Goal: Transaction & Acquisition: Obtain resource

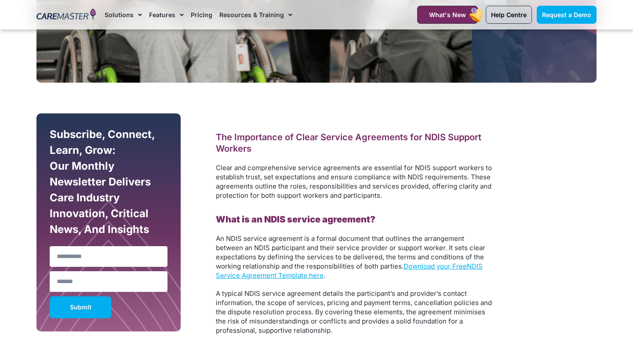
scroll to position [411, 0]
click at [83, 254] on input "Name" at bounding box center [109, 256] width 118 height 21
type input "******"
click at [68, 284] on input "Email" at bounding box center [109, 281] width 118 height 21
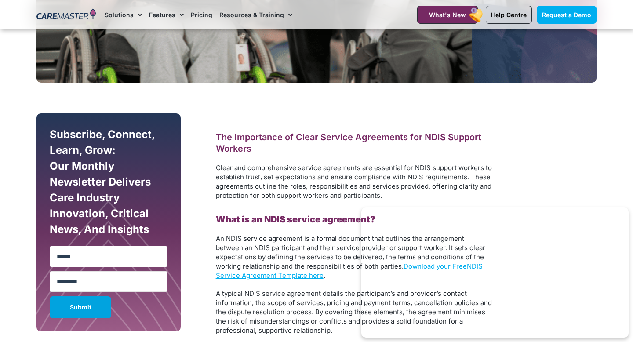
type input "*********"
click at [63, 313] on button "Submit" at bounding box center [81, 307] width 62 height 22
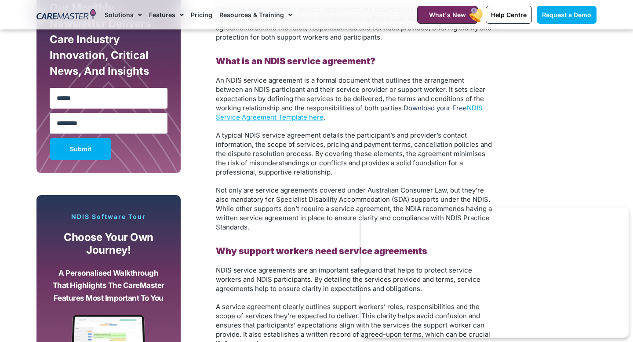
scroll to position [569, 0]
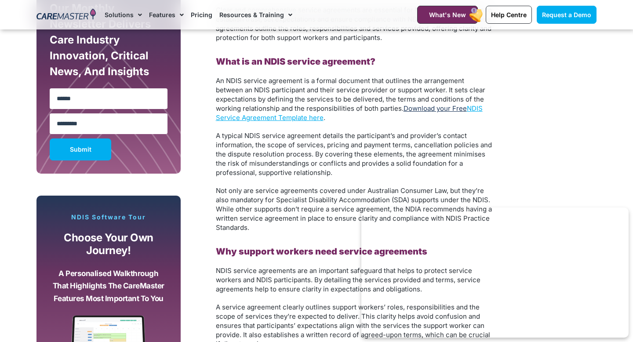
click at [420, 110] on link "Download your Free" at bounding box center [435, 108] width 63 height 8
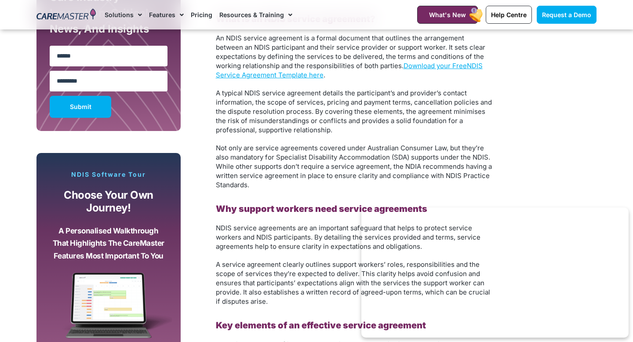
scroll to position [612, 0]
click at [442, 4] on div "1300 557 952 What's New Help Centre Request a Demo" at bounding box center [500, 14] width 201 height 29
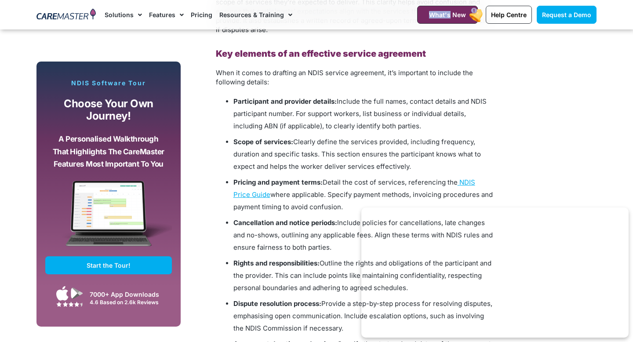
scroll to position [900, 0]
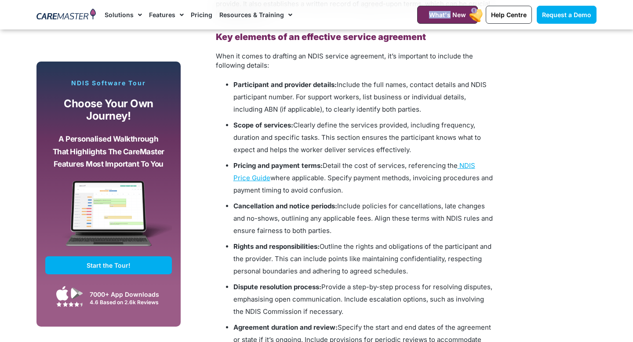
click at [617, 221] on section "Subscribe, Connect, Learn, Grow: Our Monthly Newsletter Delivers Care Industry …" at bounding box center [316, 323] width 633 height 1450
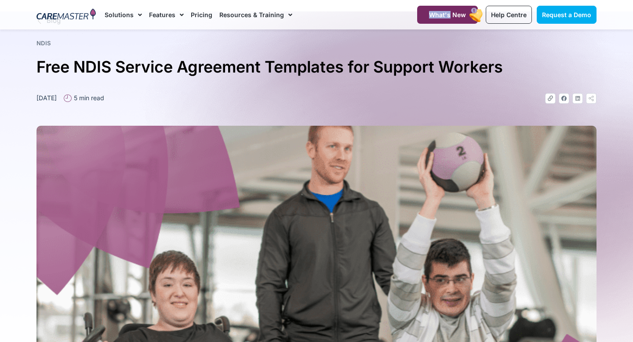
scroll to position [0, 0]
